Goal: Task Accomplishment & Management: Manage account settings

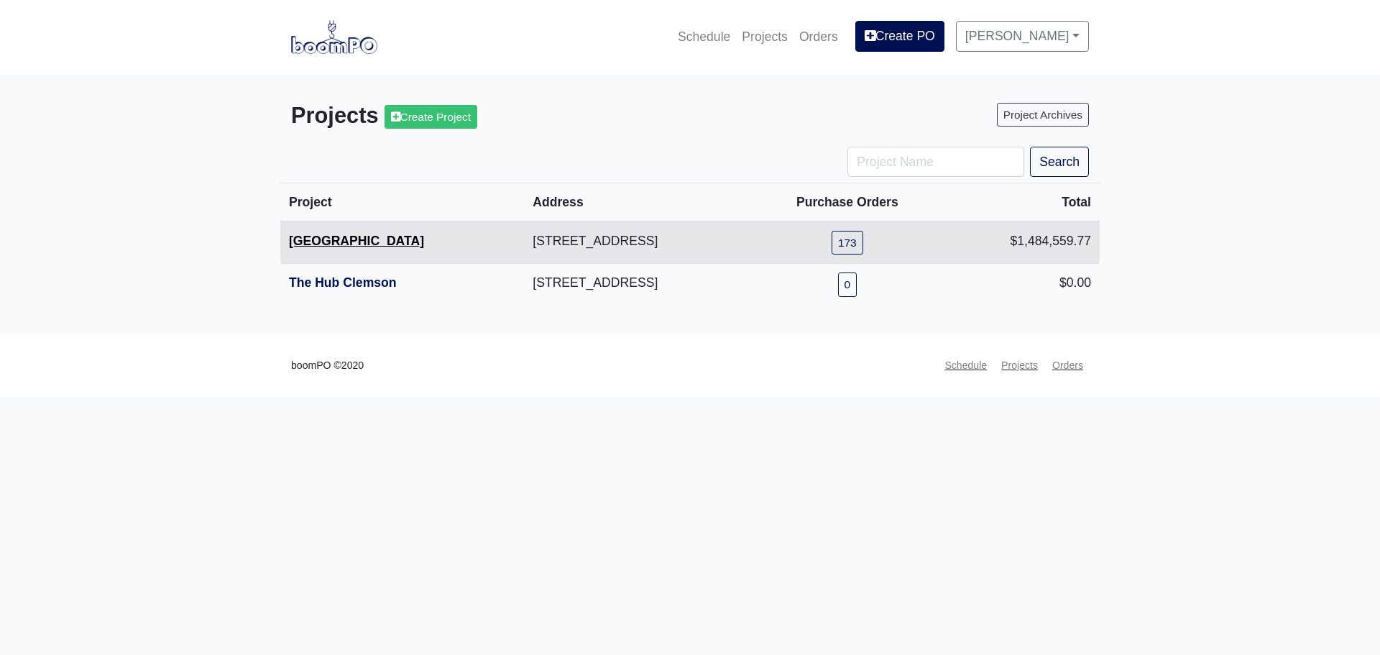
click at [354, 243] on link "[GEOGRAPHIC_DATA]" at bounding box center [356, 241] width 135 height 14
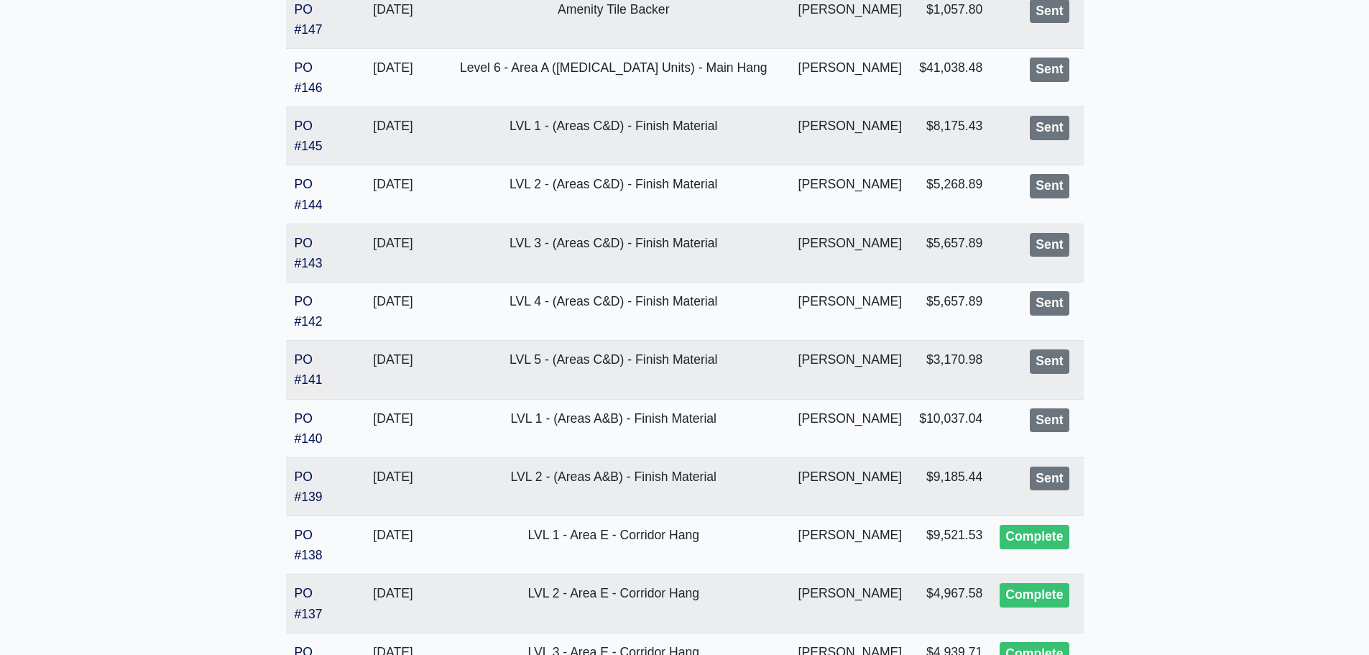
scroll to position [2845, 0]
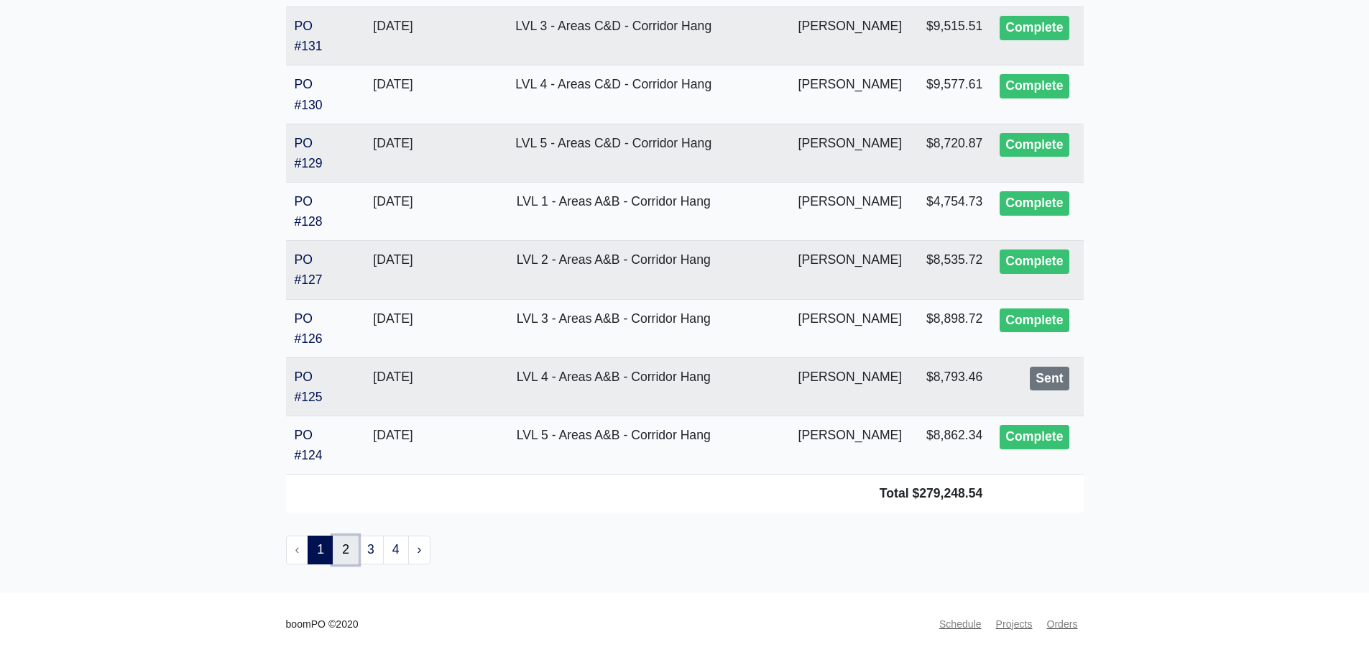
click at [348, 555] on link "2" at bounding box center [346, 549] width 26 height 29
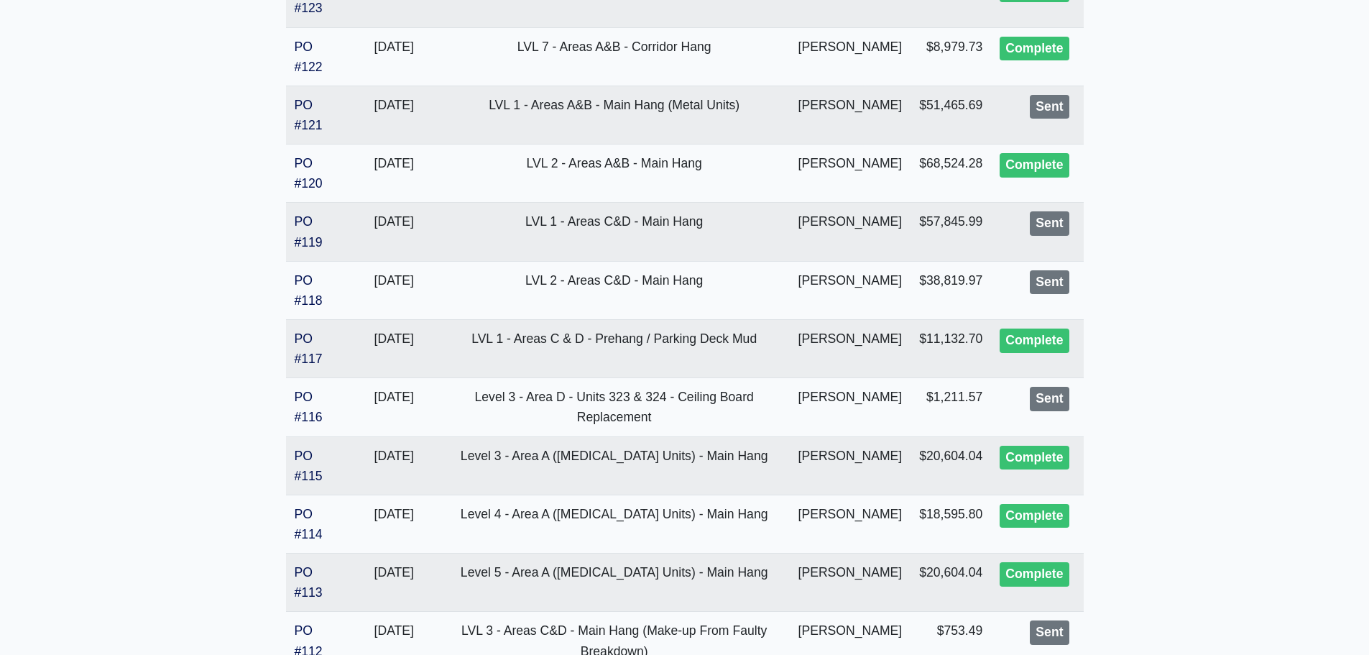
scroll to position [431, 0]
click at [308, 116] on td "PO #121" at bounding box center [317, 114] width 63 height 58
click at [303, 130] on link "PO #121" at bounding box center [309, 114] width 28 height 34
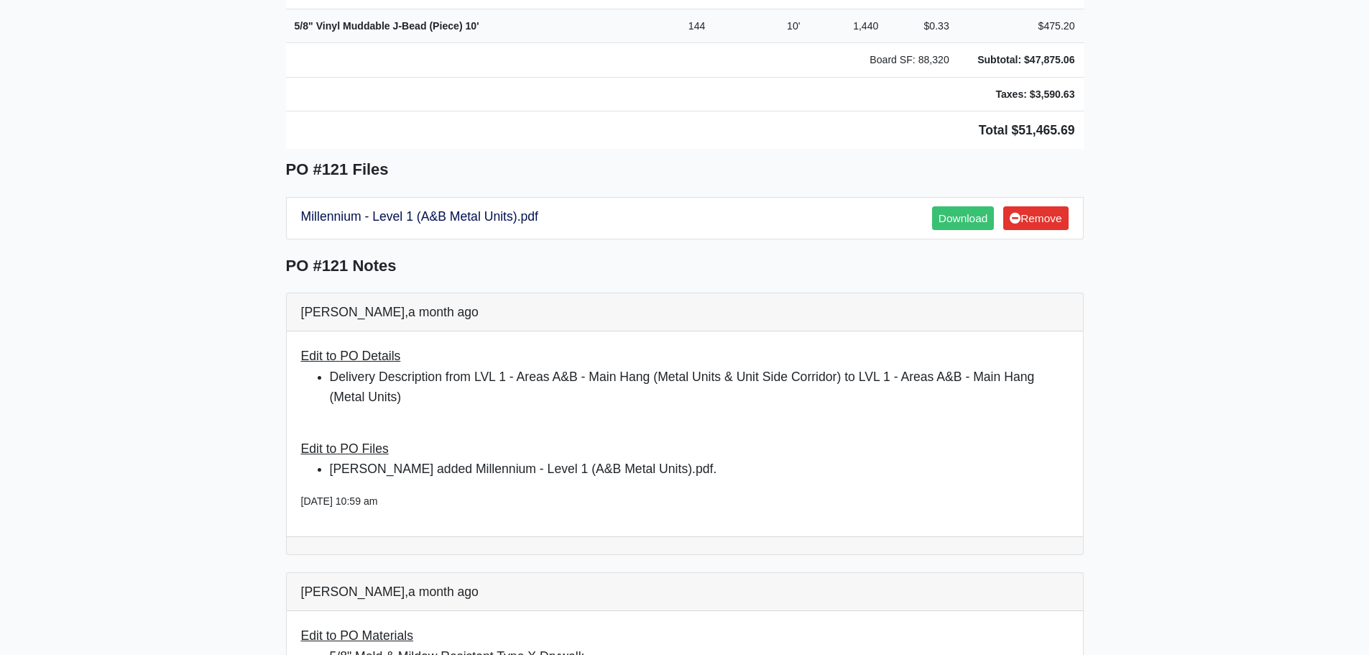
scroll to position [862, 0]
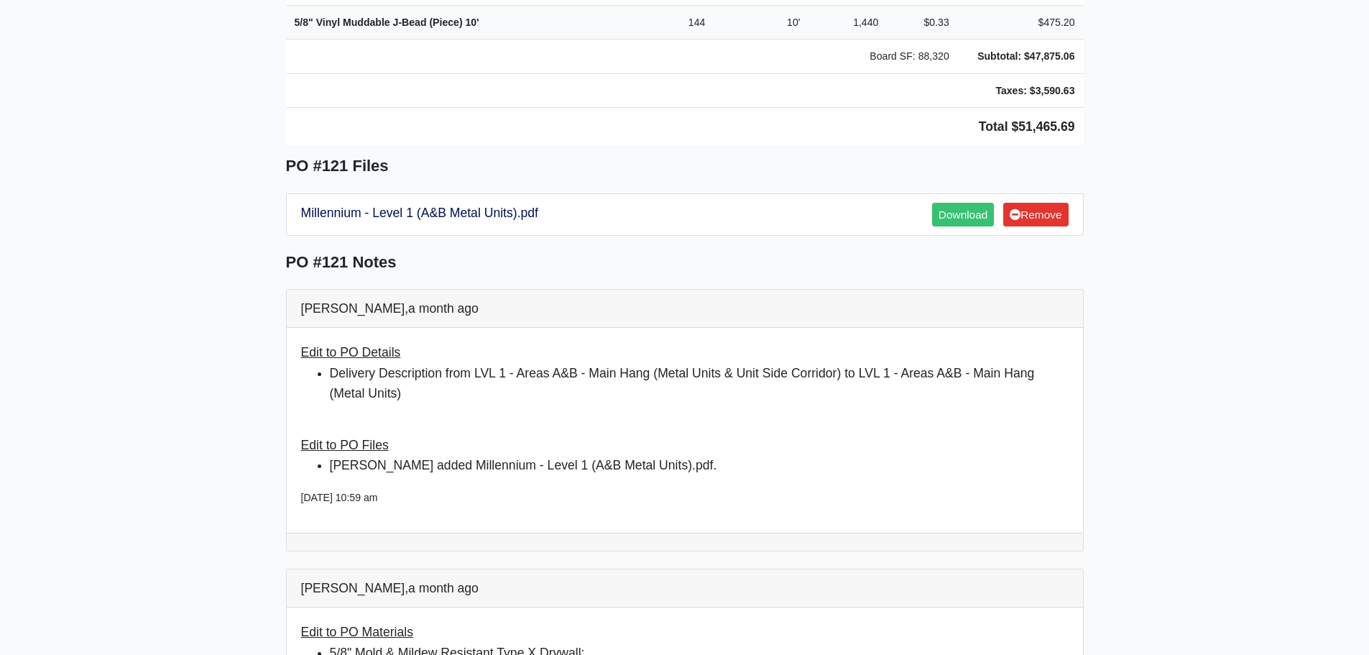
click at [1254, 228] on main "Back to Project Roswell Drywall [STREET_ADDRESS] Tel: (770) 518 - 2442 Website:…" at bounding box center [684, 412] width 1369 height 2401
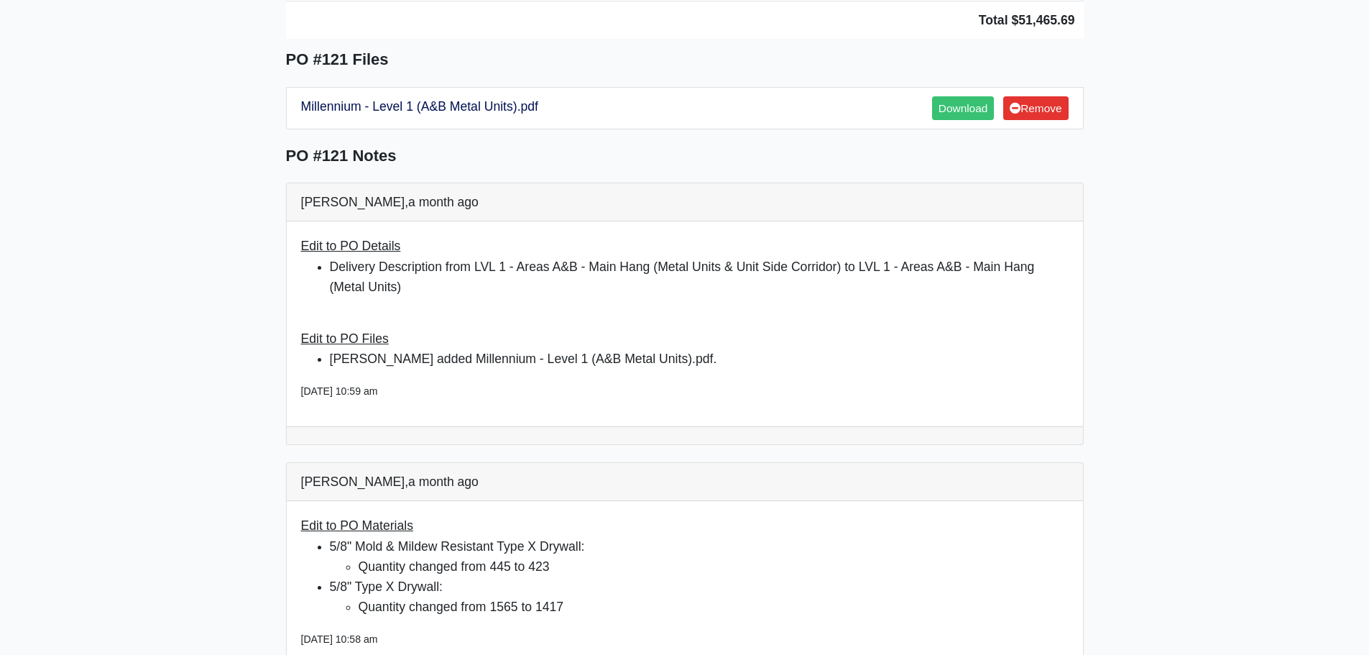
scroll to position [1078, 0]
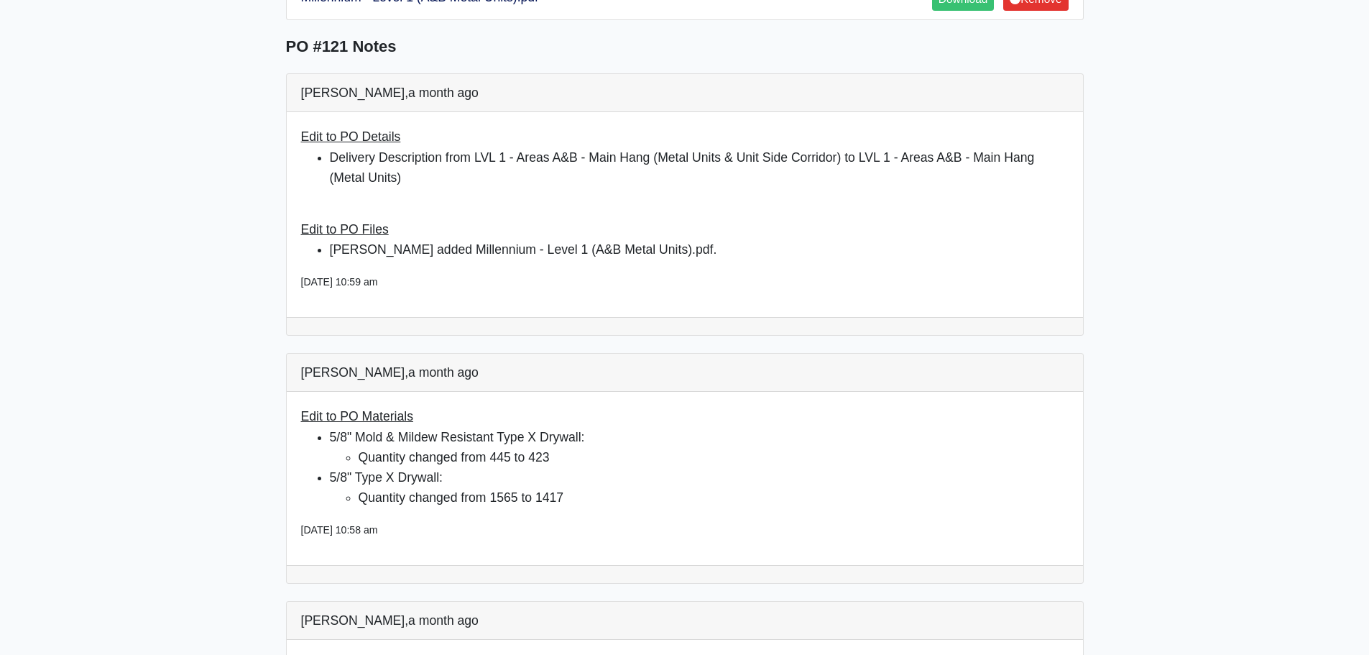
click at [249, 288] on main "Back to Project Roswell Drywall [STREET_ADDRESS] Tel: (770) 518 - 2442 Website:…" at bounding box center [684, 196] width 1369 height 2401
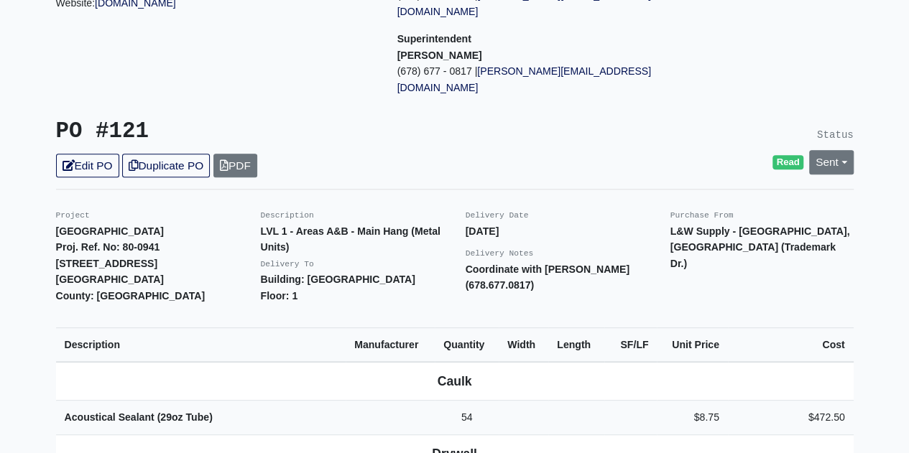
scroll to position [0, 0]
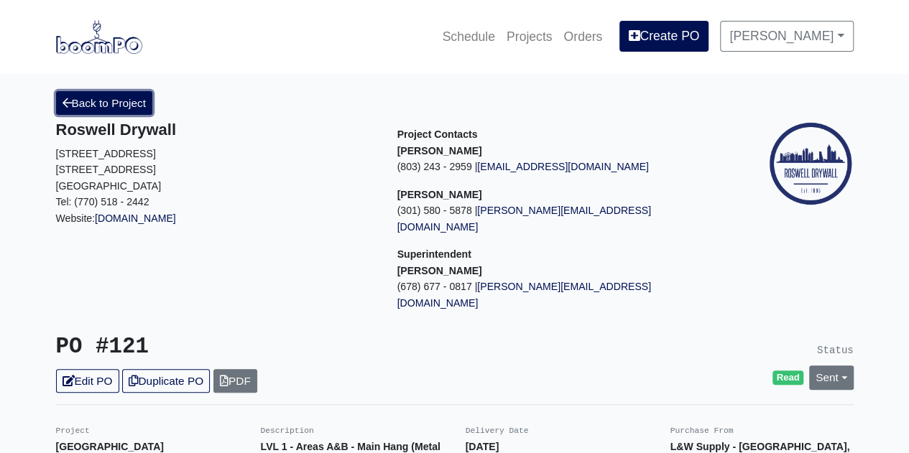
click at [68, 93] on link "Back to Project" at bounding box center [104, 103] width 97 height 24
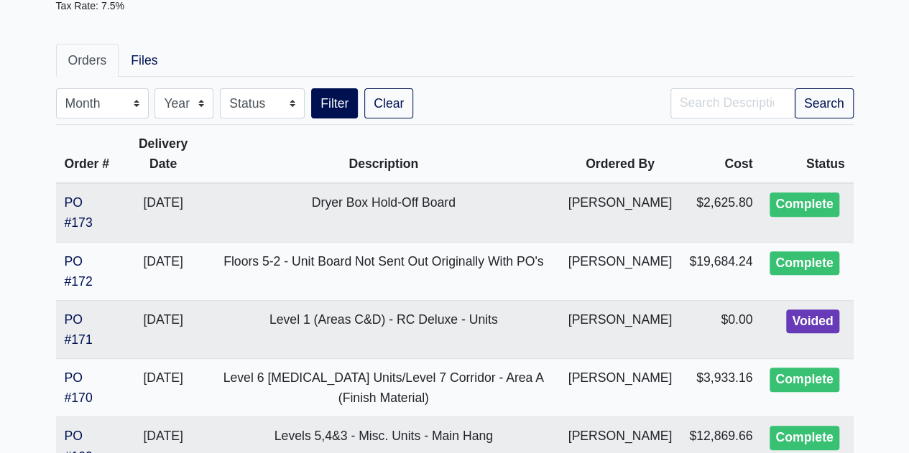
scroll to position [144, 0]
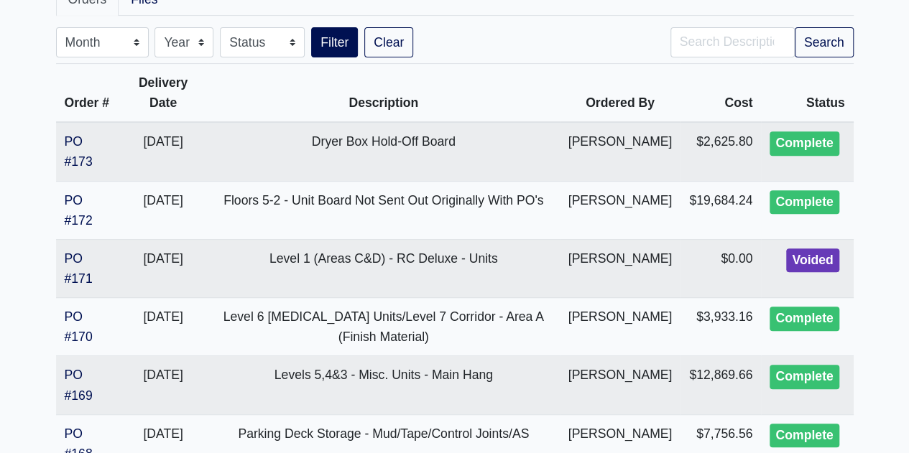
scroll to position [287, 0]
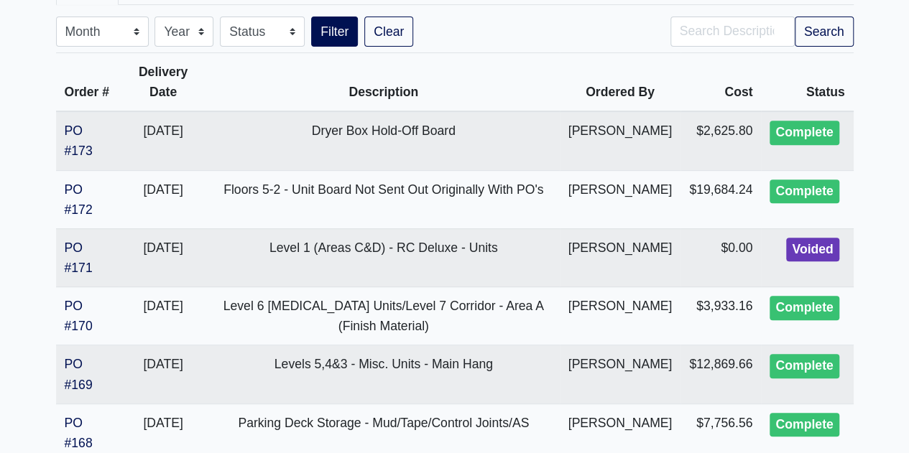
click at [83, 150] on link "PO #173" at bounding box center [79, 141] width 28 height 34
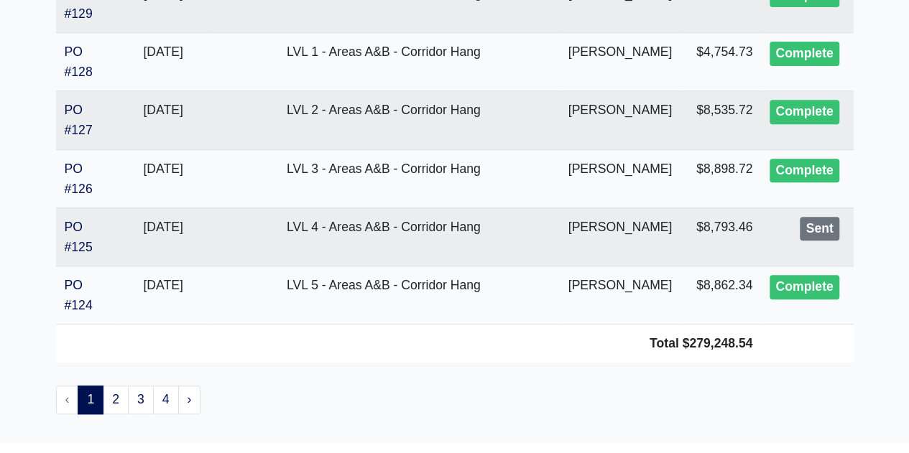
scroll to position [3035, 0]
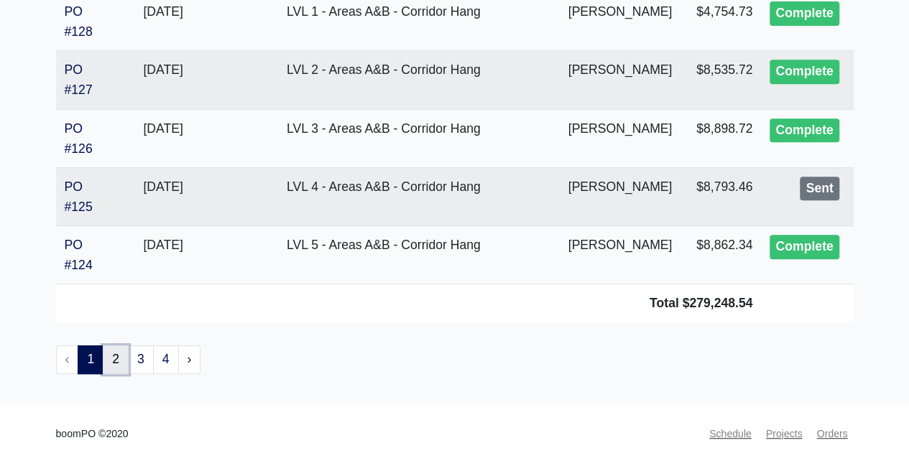
click at [125, 356] on link "2" at bounding box center [116, 360] width 26 height 29
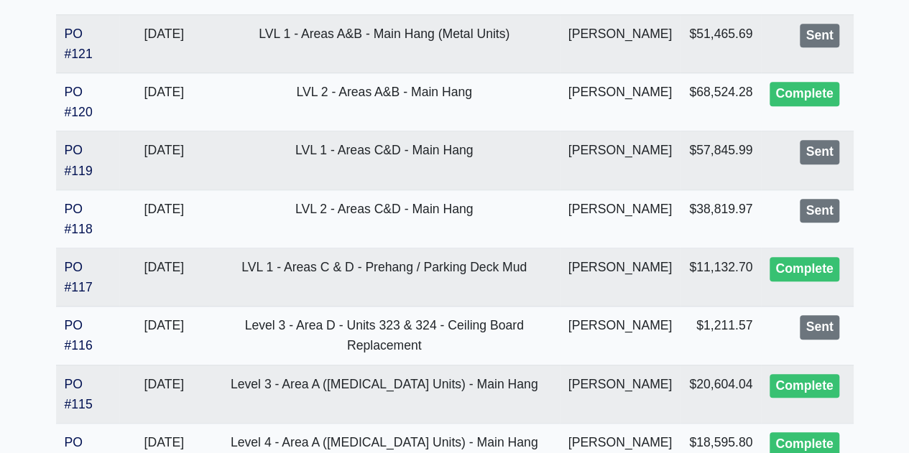
scroll to position [503, 0]
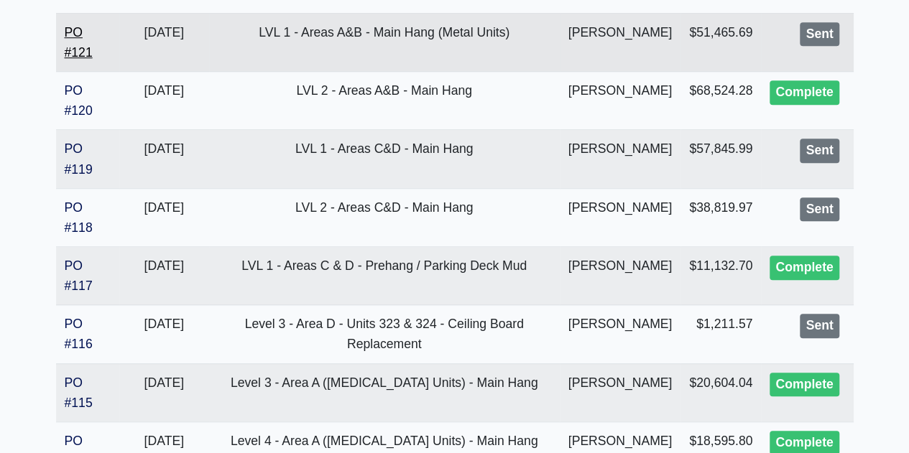
click at [76, 50] on link "PO #121" at bounding box center [79, 42] width 28 height 34
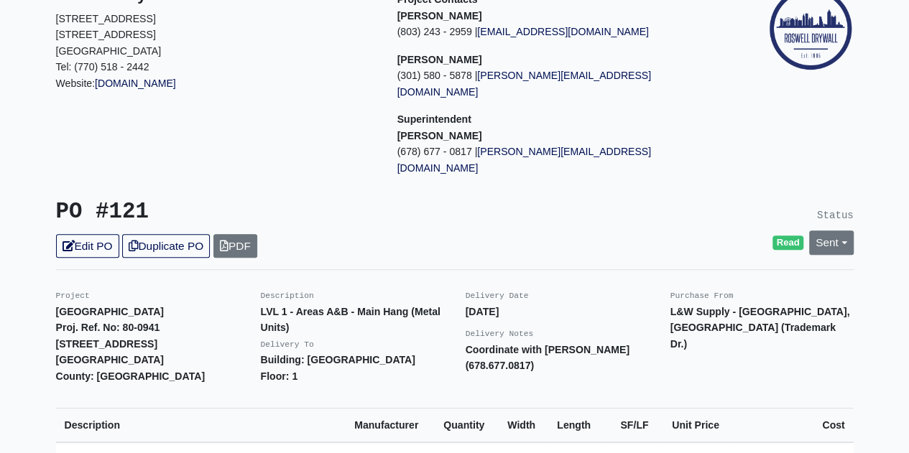
scroll to position [72, 0]
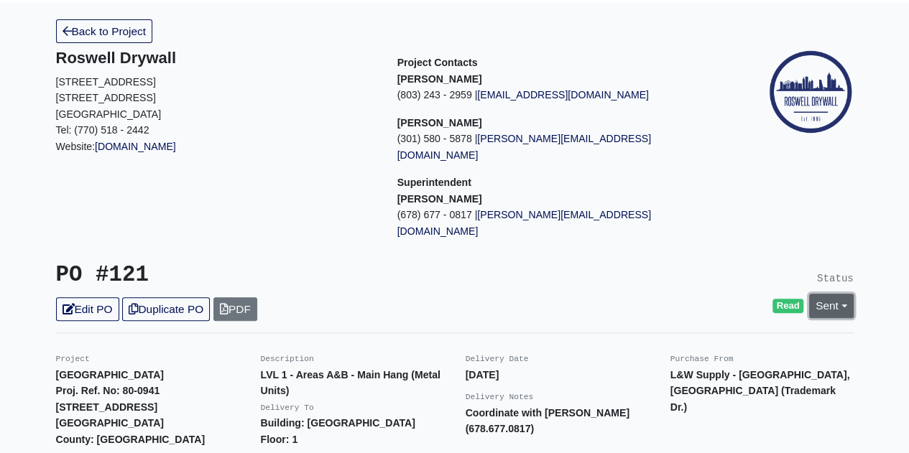
click at [829, 294] on link "Sent" at bounding box center [831, 306] width 45 height 24
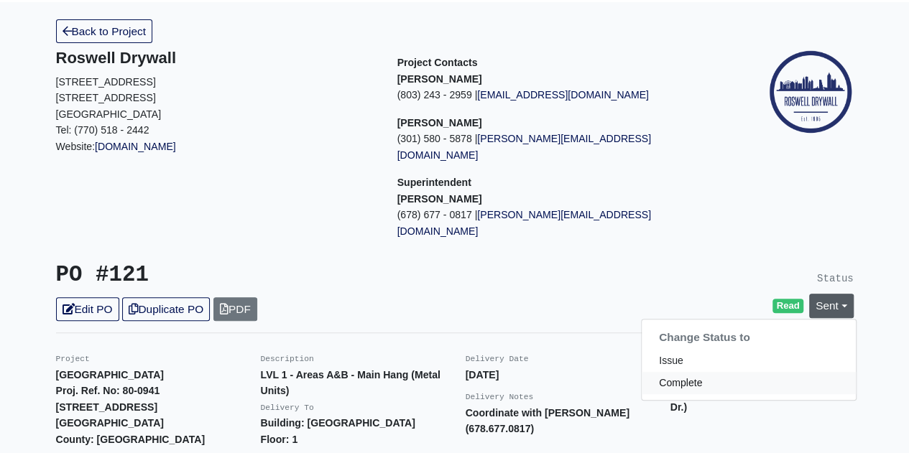
click at [724, 372] on link "Complete" at bounding box center [749, 383] width 214 height 22
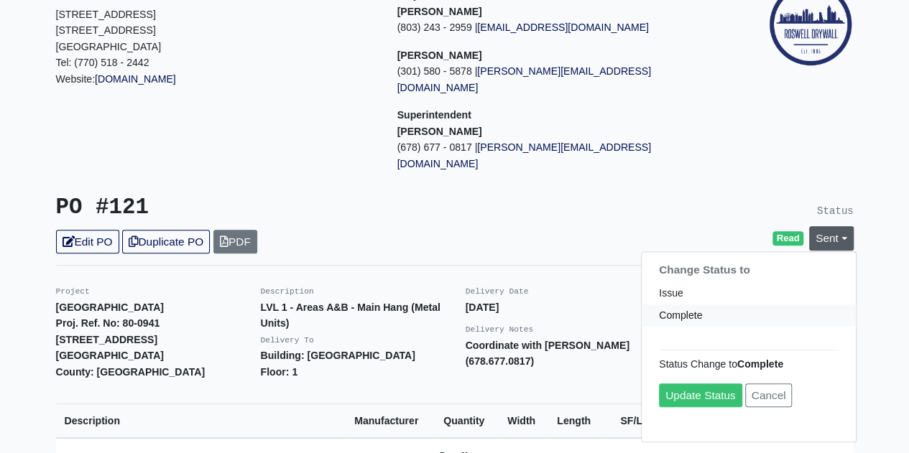
scroll to position [216, 0]
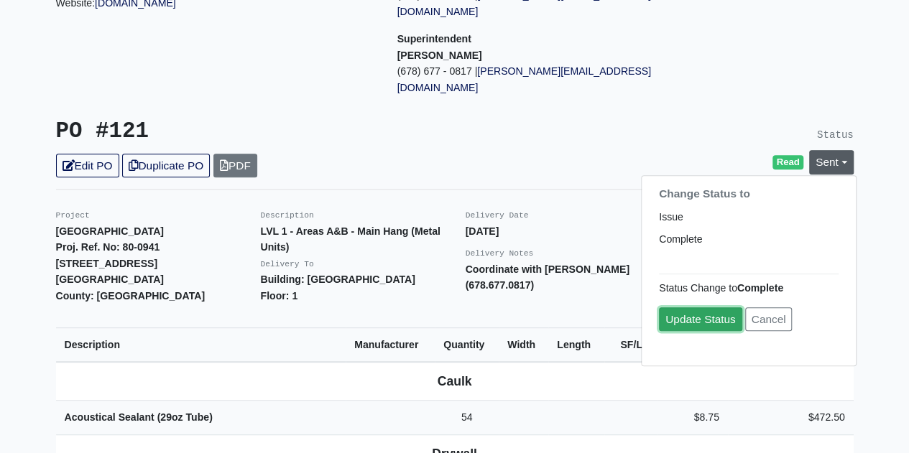
click at [724, 308] on link "Update Status" at bounding box center [700, 320] width 83 height 24
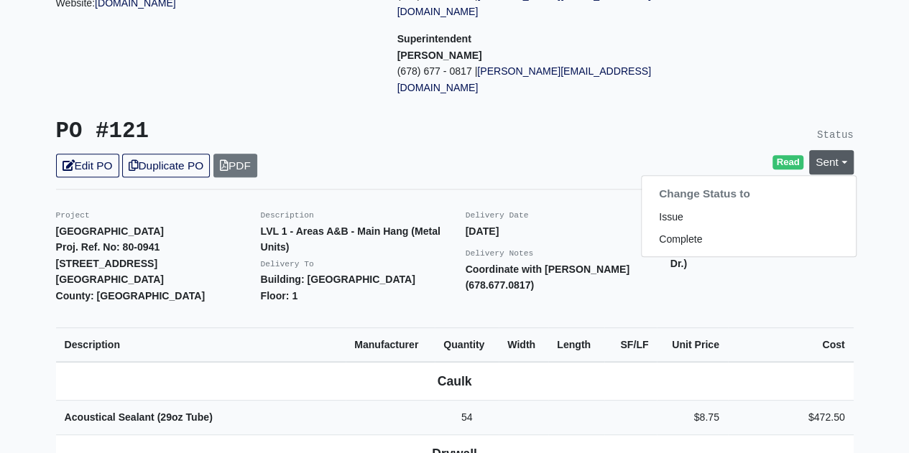
click at [484, 150] on div "Read Sent Change Status to Issue Complete" at bounding box center [660, 162] width 388 height 24
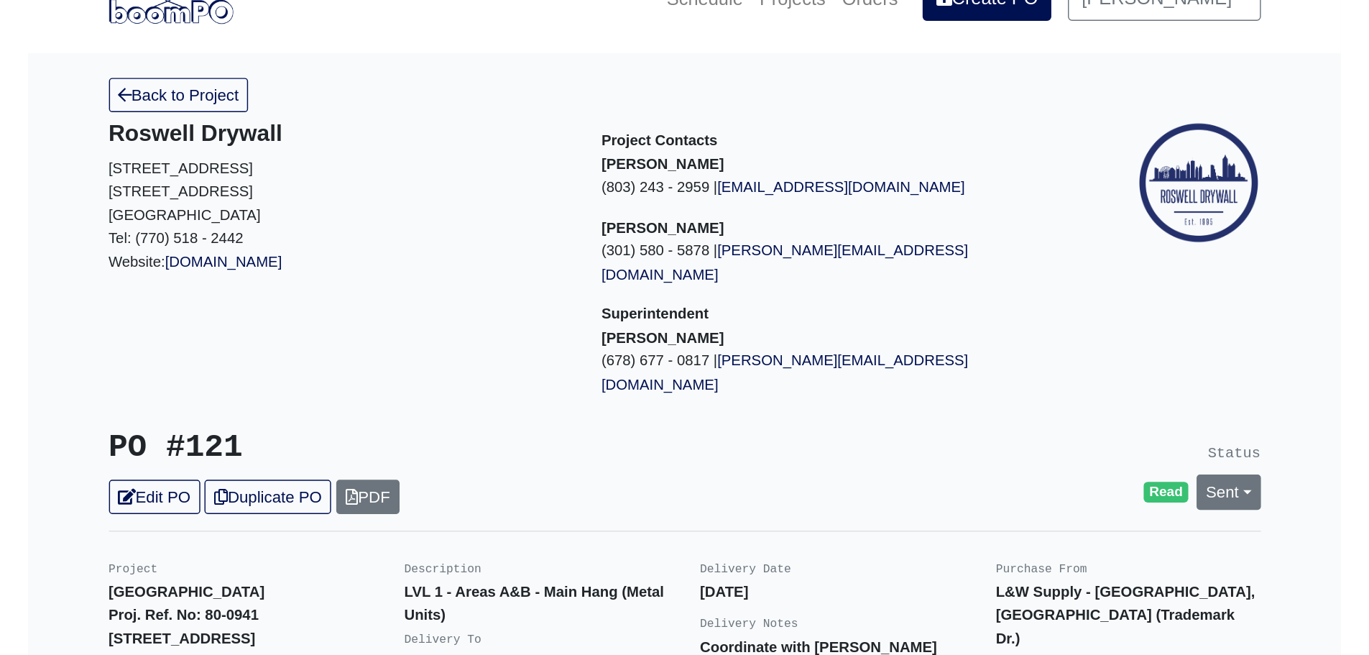
scroll to position [0, 0]
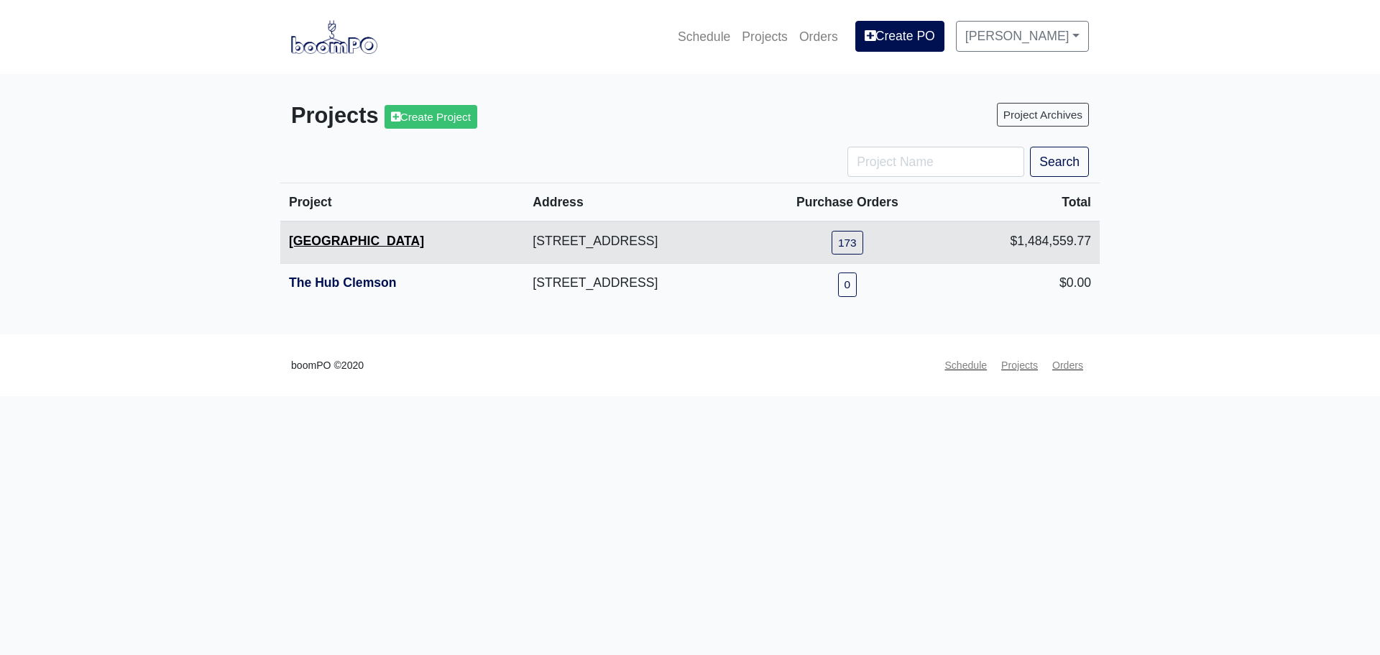
click at [359, 247] on link "[GEOGRAPHIC_DATA]" at bounding box center [356, 241] width 135 height 14
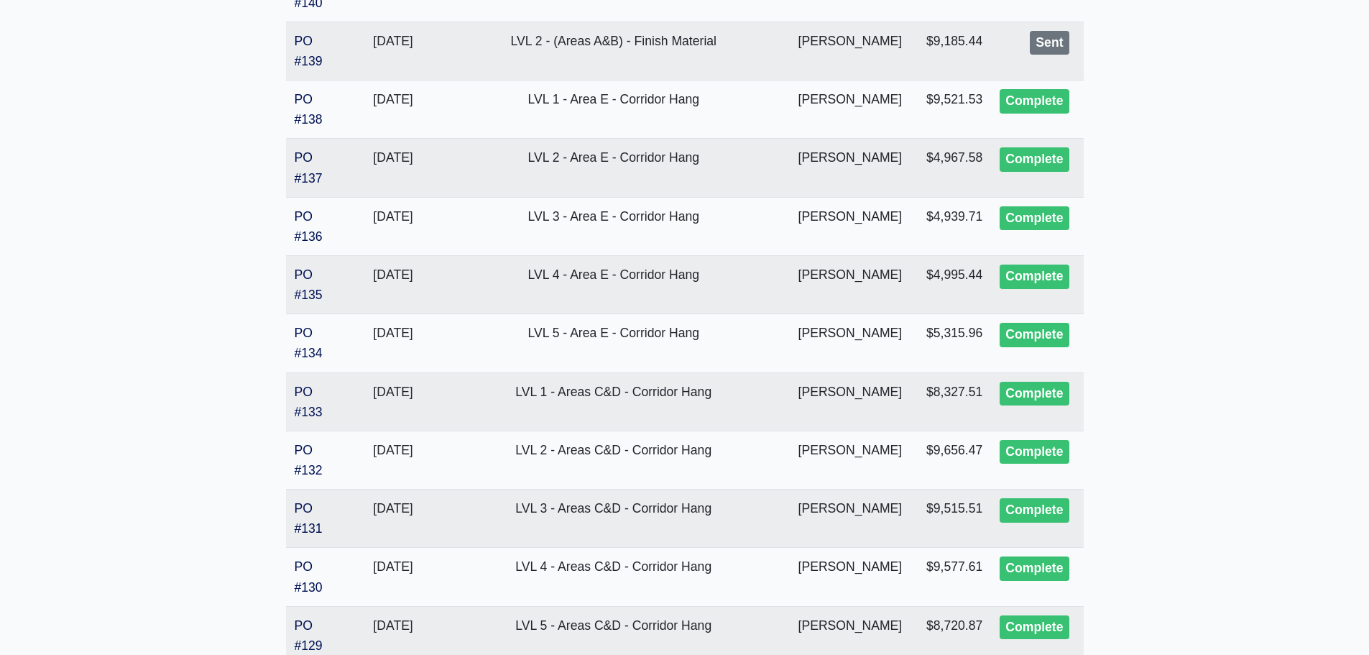
scroll to position [2845, 0]
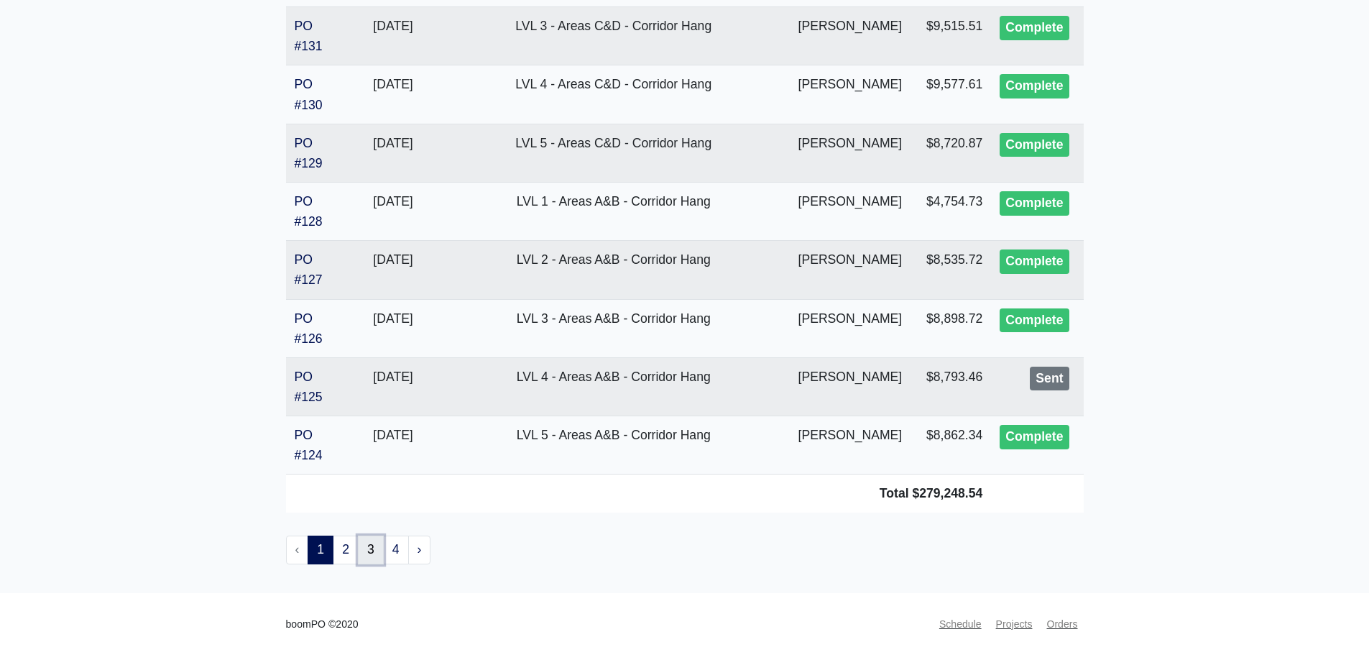
click at [359, 550] on link "3" at bounding box center [371, 549] width 26 height 29
click at [353, 550] on link "2" at bounding box center [346, 549] width 26 height 29
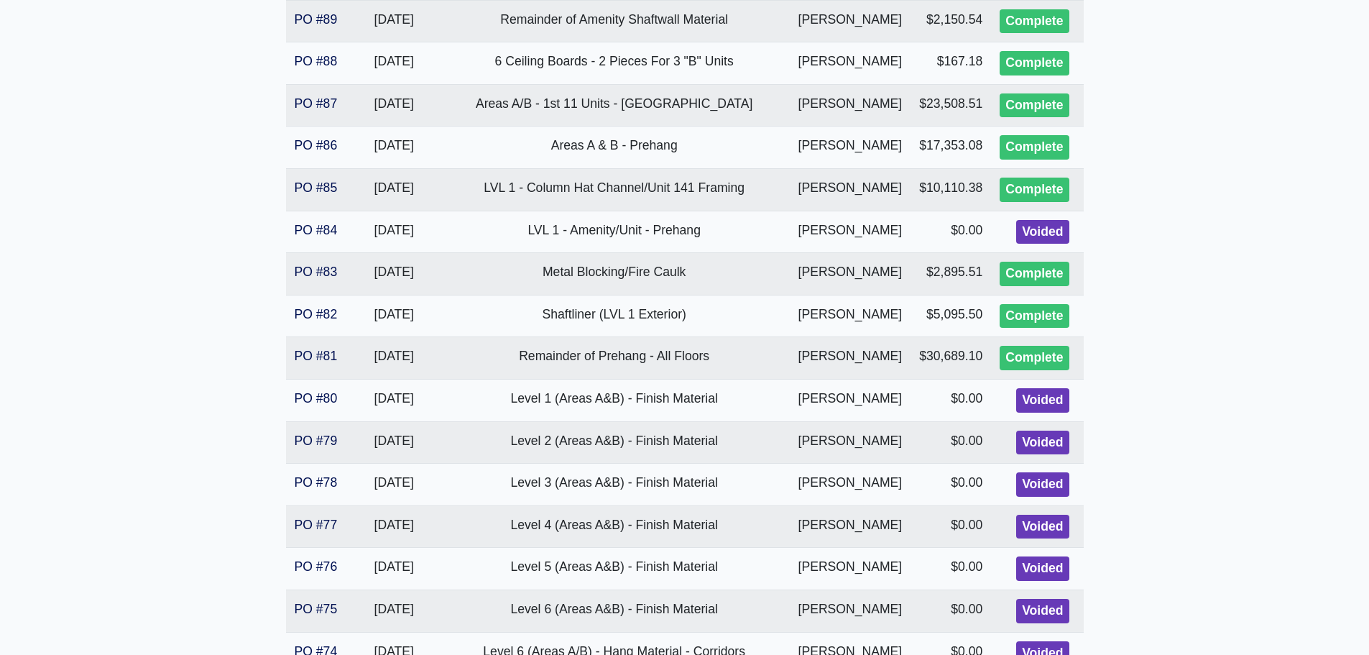
scroll to position [2845, 0]
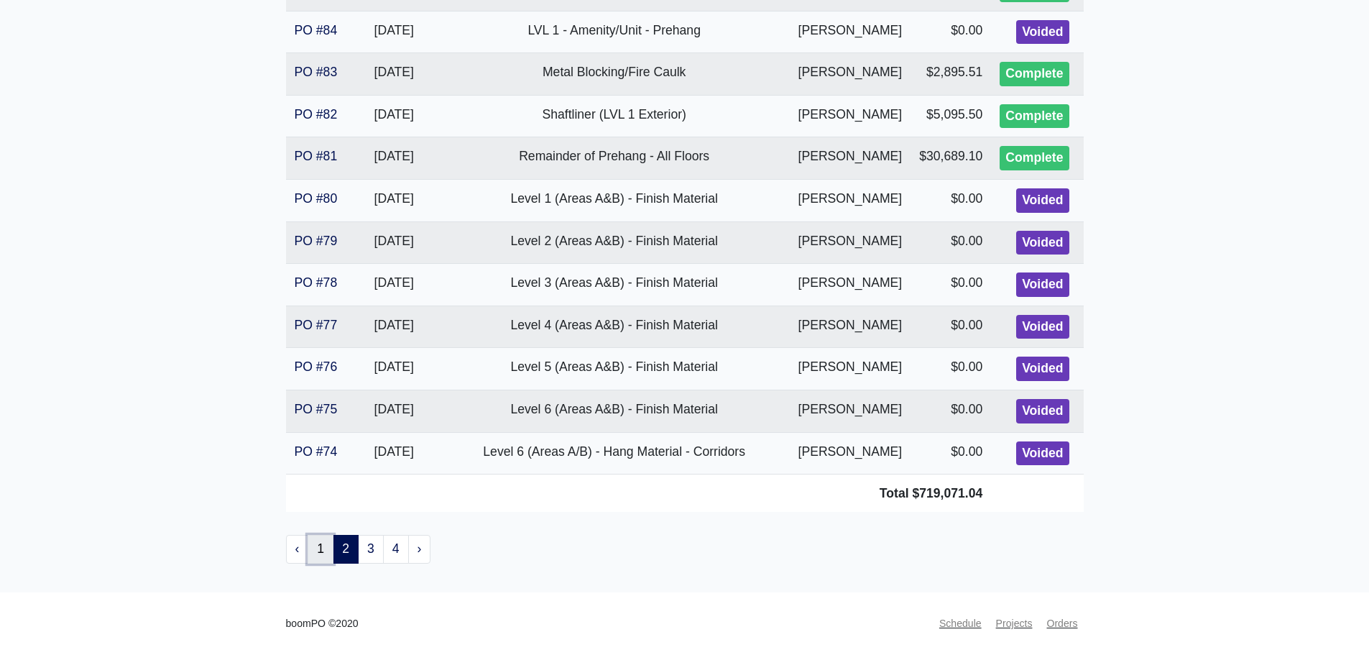
click at [328, 547] on link "1" at bounding box center [321, 549] width 26 height 29
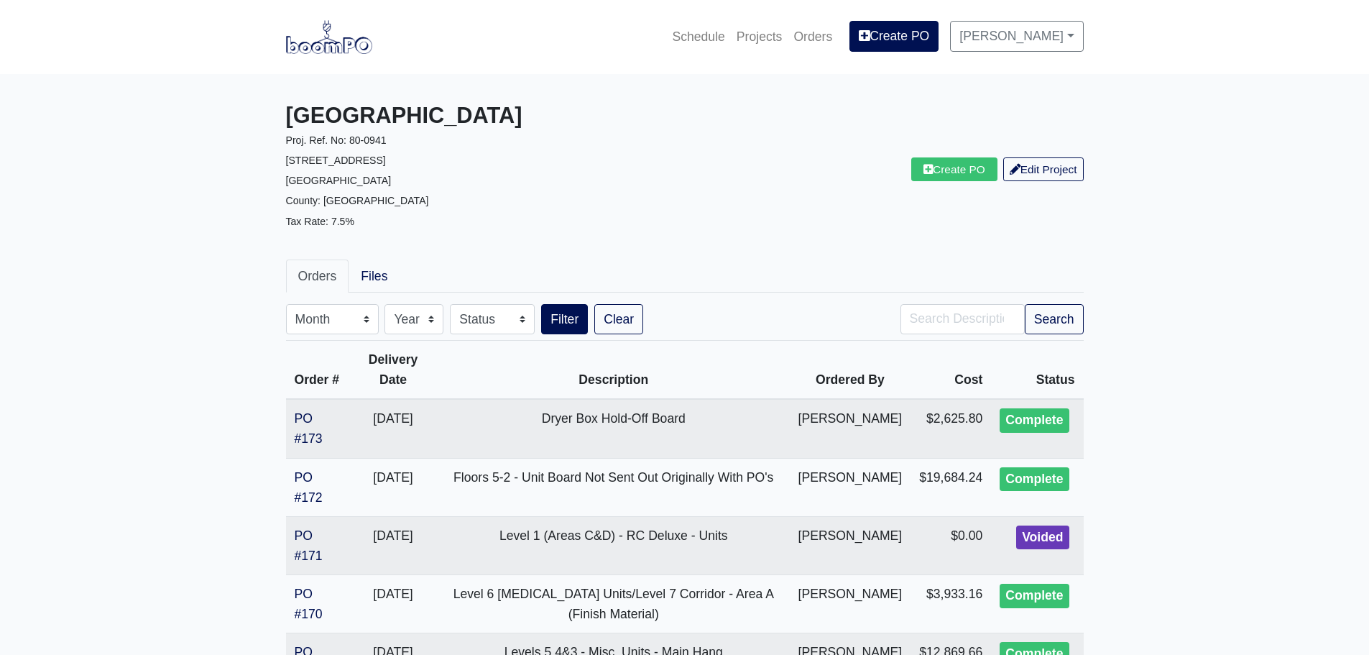
click at [323, 44] on img at bounding box center [329, 36] width 86 height 33
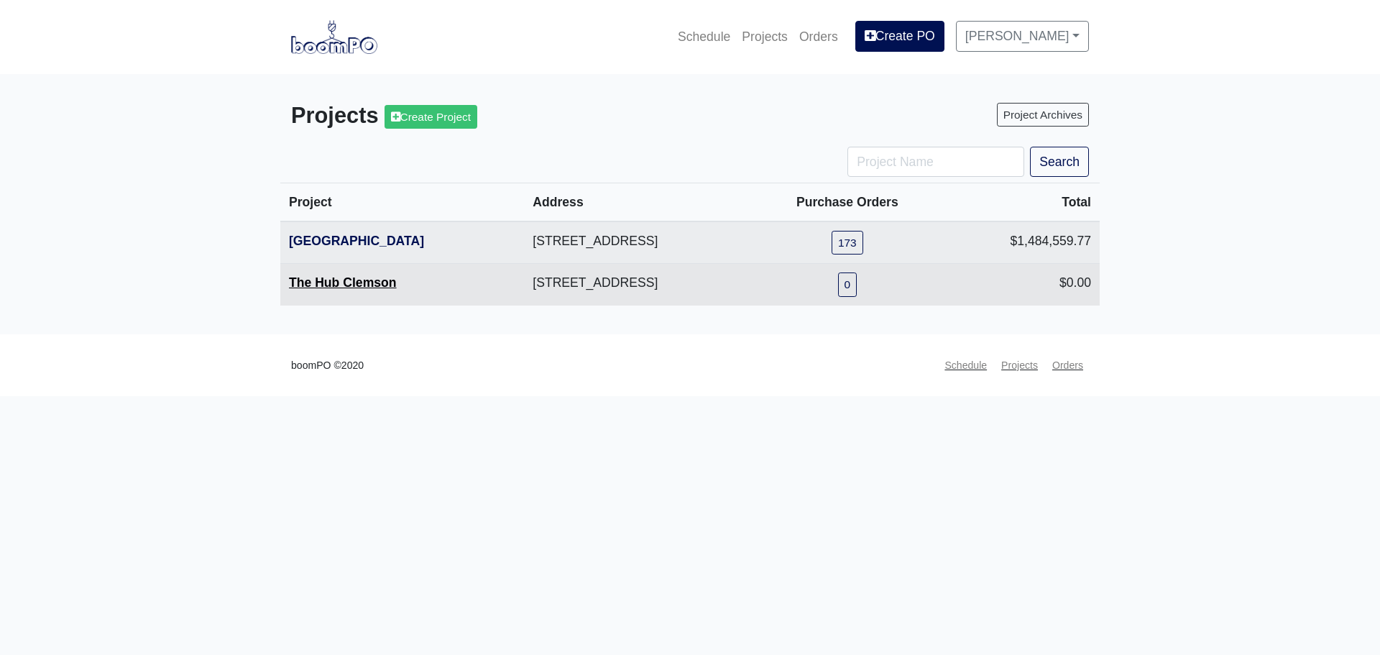
click at [317, 279] on link "The Hub Clemson" at bounding box center [343, 282] width 108 height 14
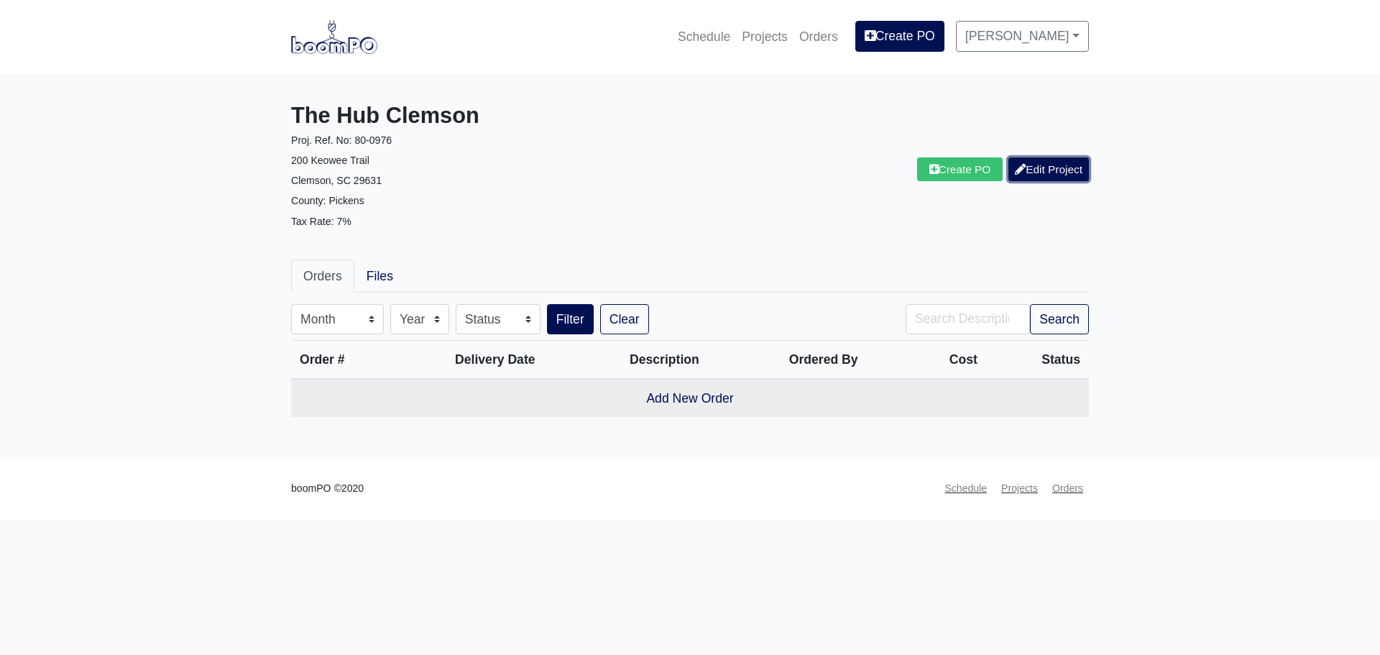
click at [1064, 165] on link "Edit Project" at bounding box center [1048, 169] width 80 height 24
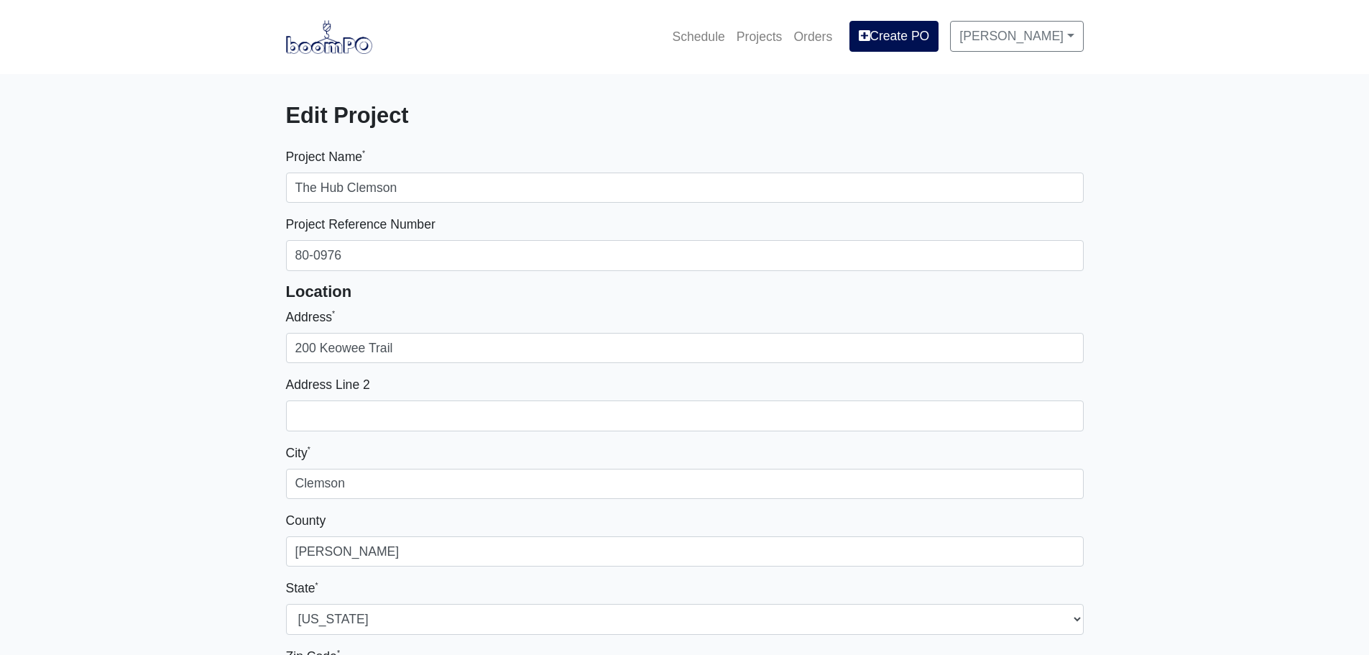
select select
